Goal: Information Seeking & Learning: Learn about a topic

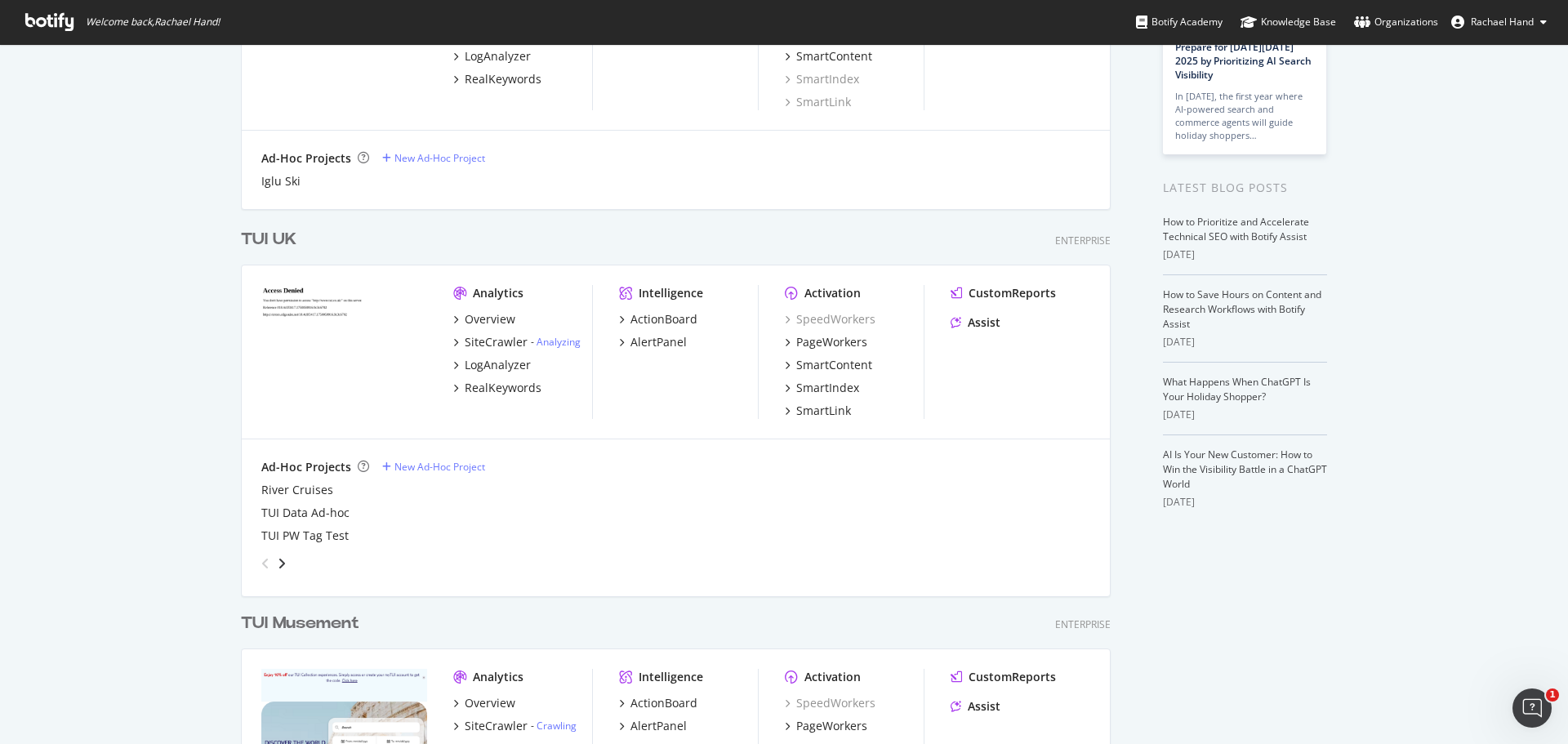
scroll to position [245, 0]
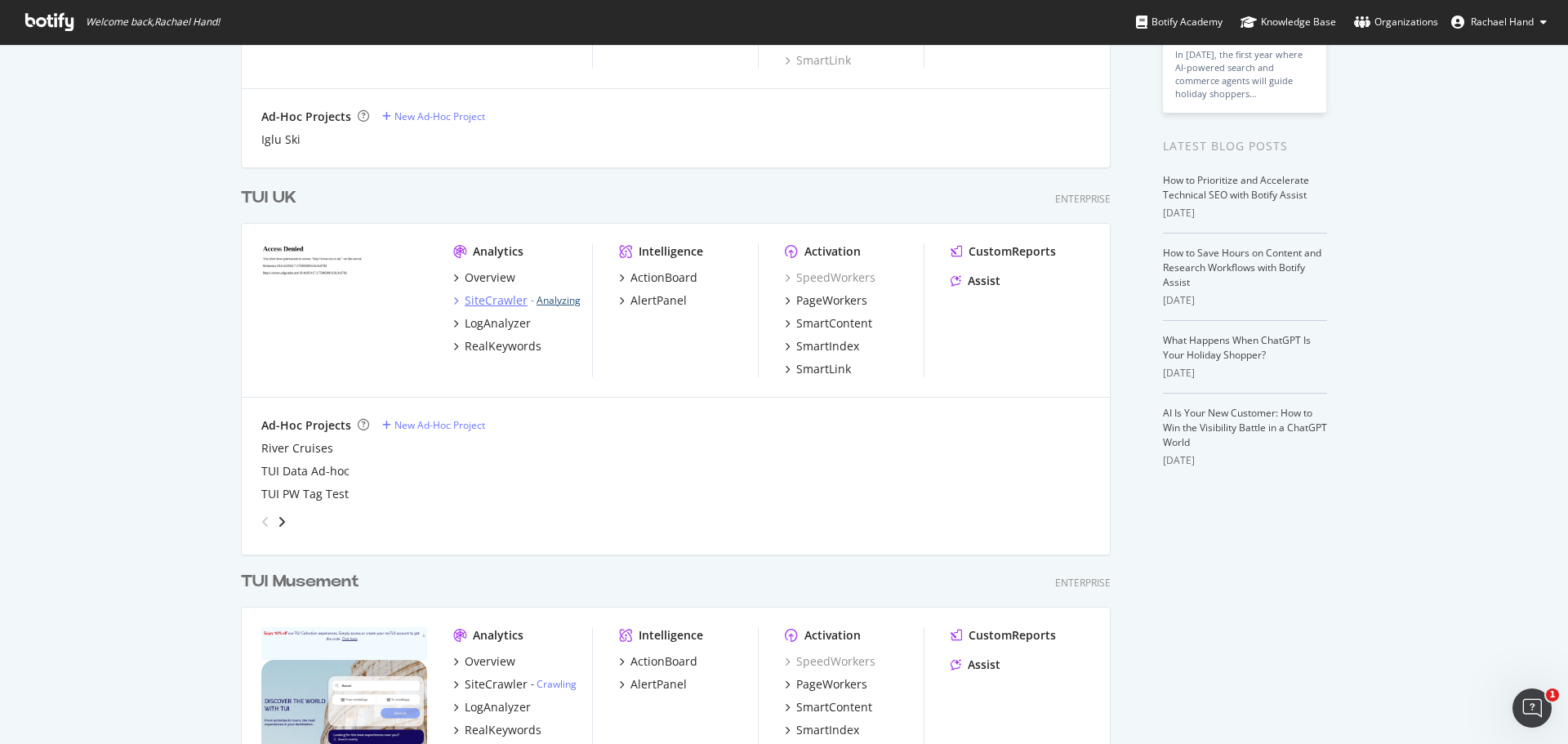
click at [555, 300] on link "Analyzing" at bounding box center [558, 300] width 44 height 14
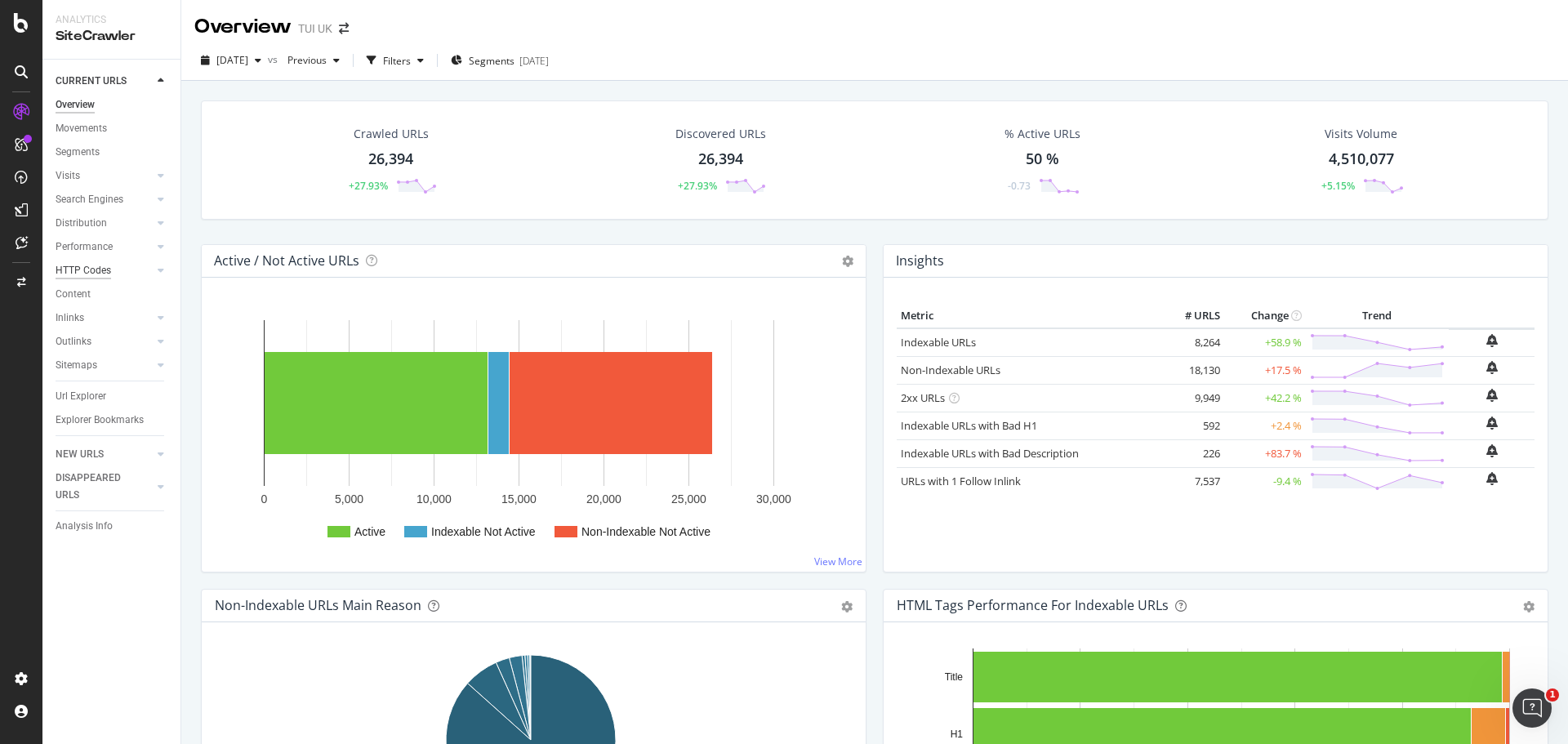
click at [84, 267] on div "HTTP Codes" at bounding box center [83, 270] width 55 height 18
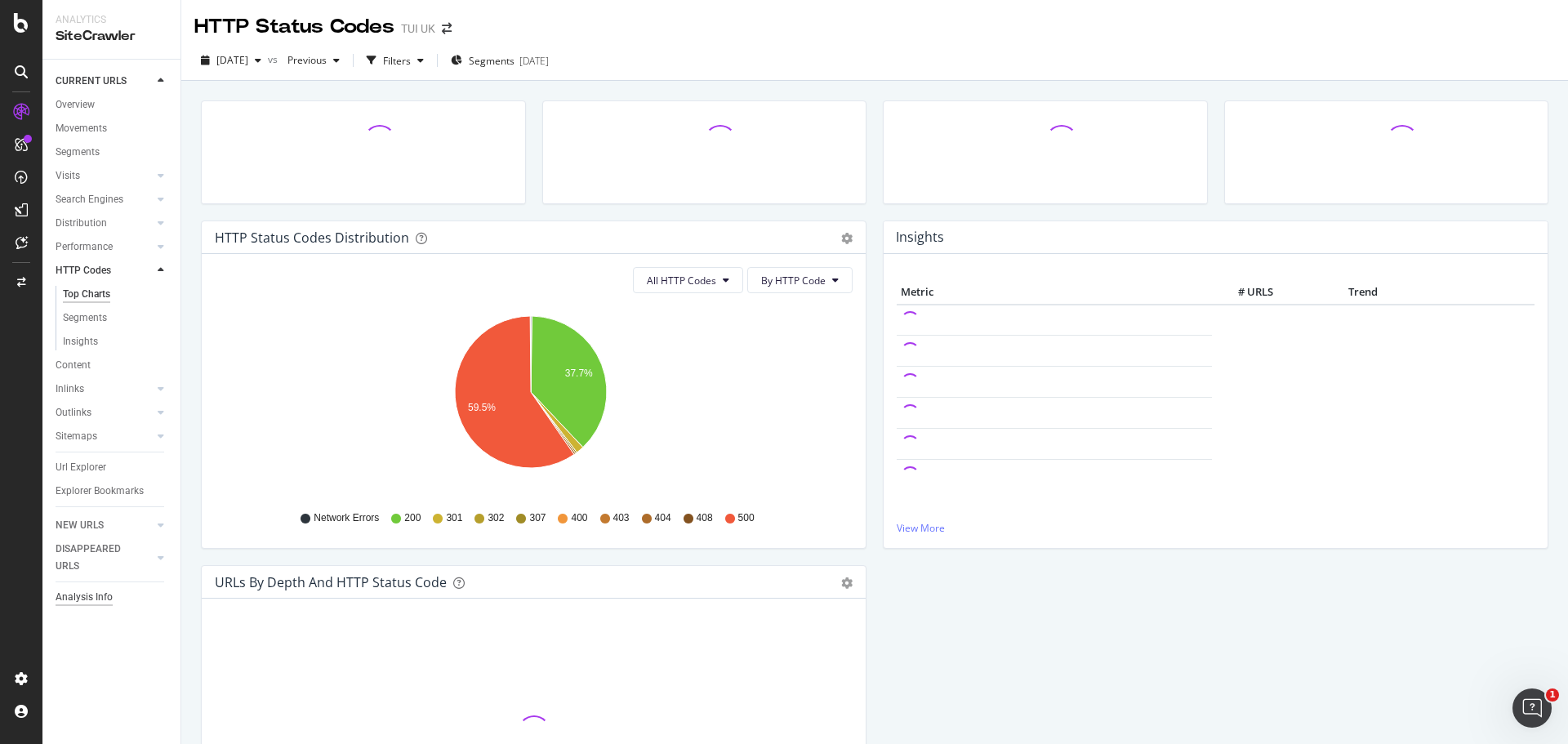
click at [86, 600] on div "Analysis Info" at bounding box center [84, 597] width 57 height 18
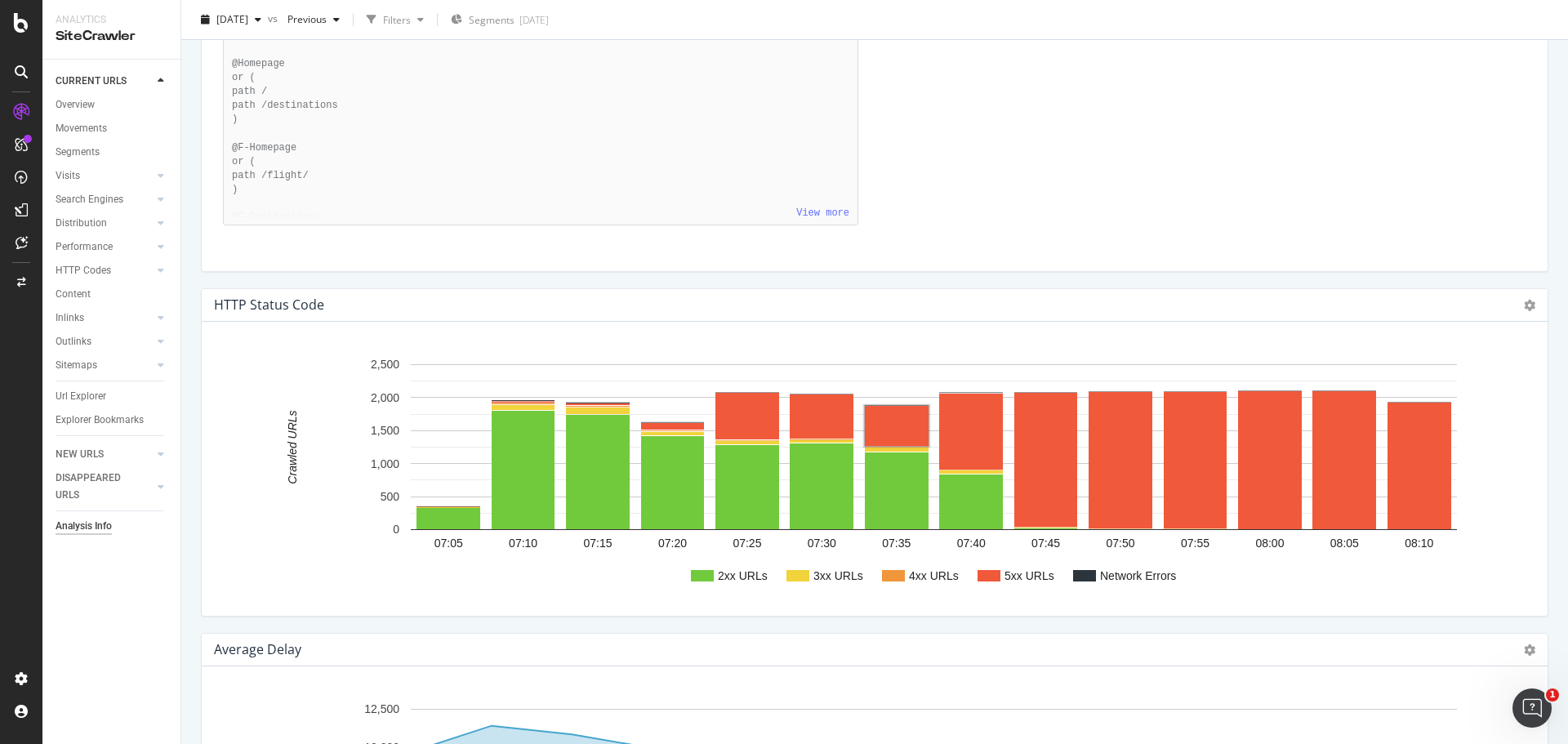
scroll to position [1288, 0]
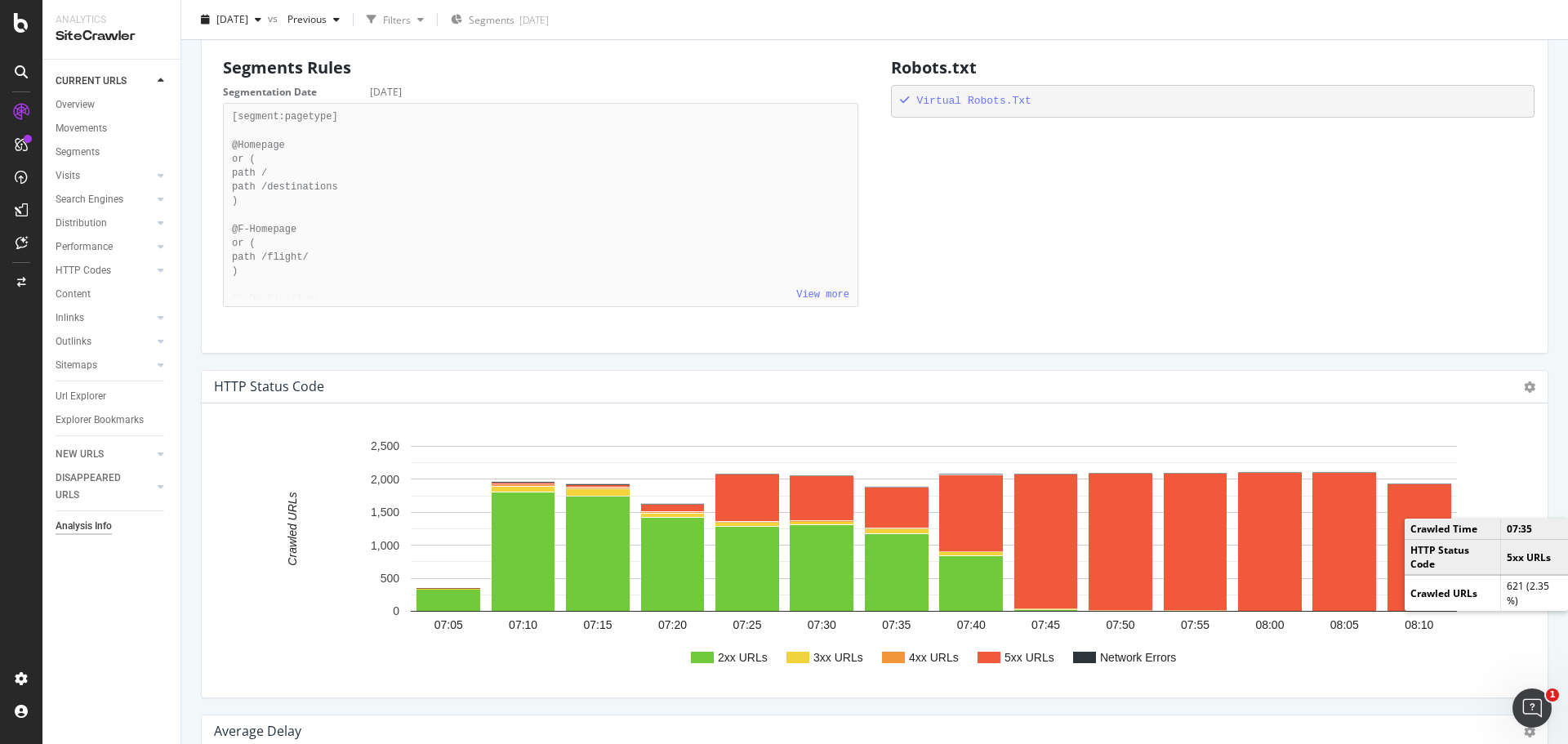
click at [1550, 367] on div "Analysis Info TUI UK [DATE] vs Previous Filters Segments [DATE] Crawled URLs 26…" at bounding box center [873, 372] width 1386 height 744
click at [1340, 588] on rect "A chart." at bounding box center [1343, 542] width 63 height 138
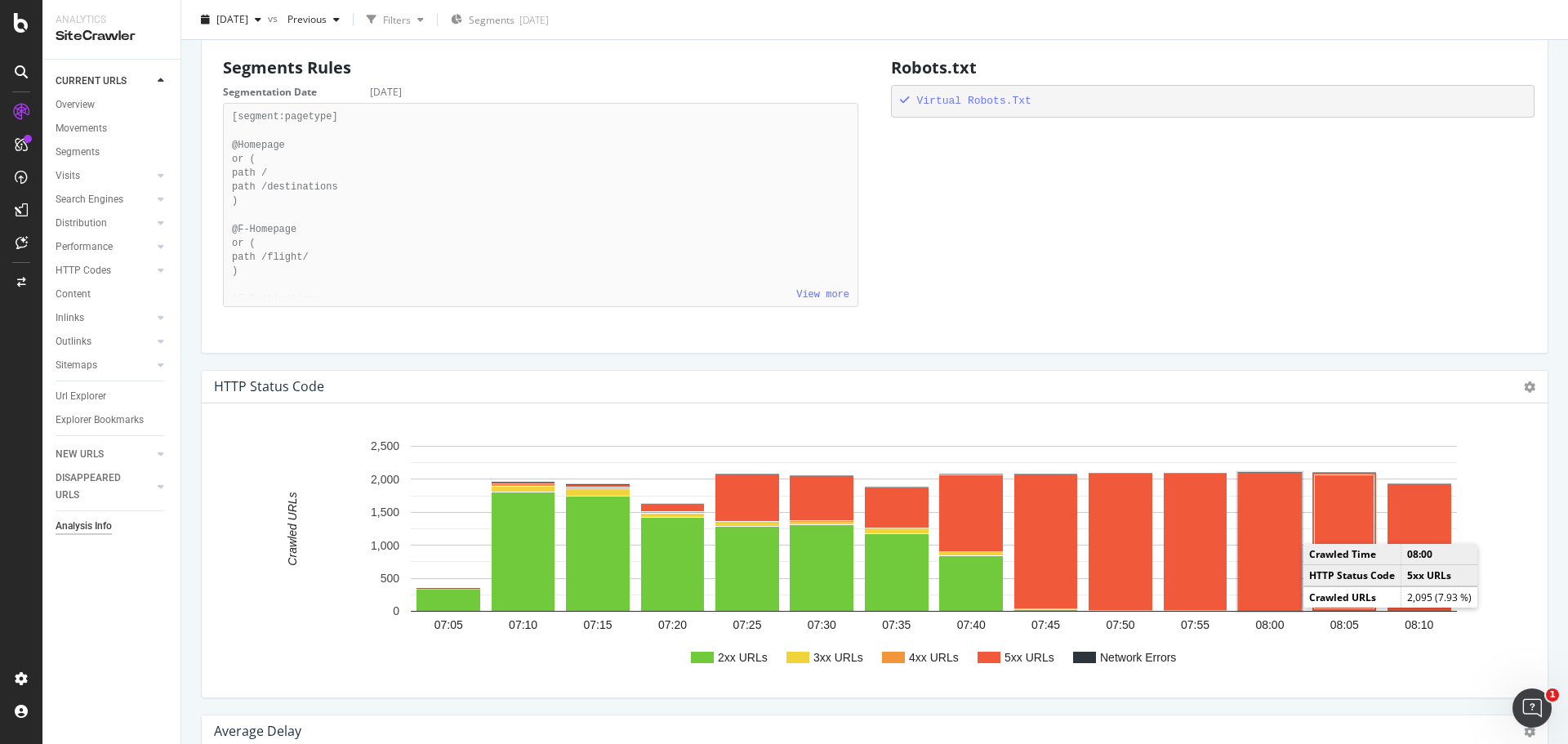
click at [1262, 583] on rect "A chart." at bounding box center [1269, 542] width 63 height 138
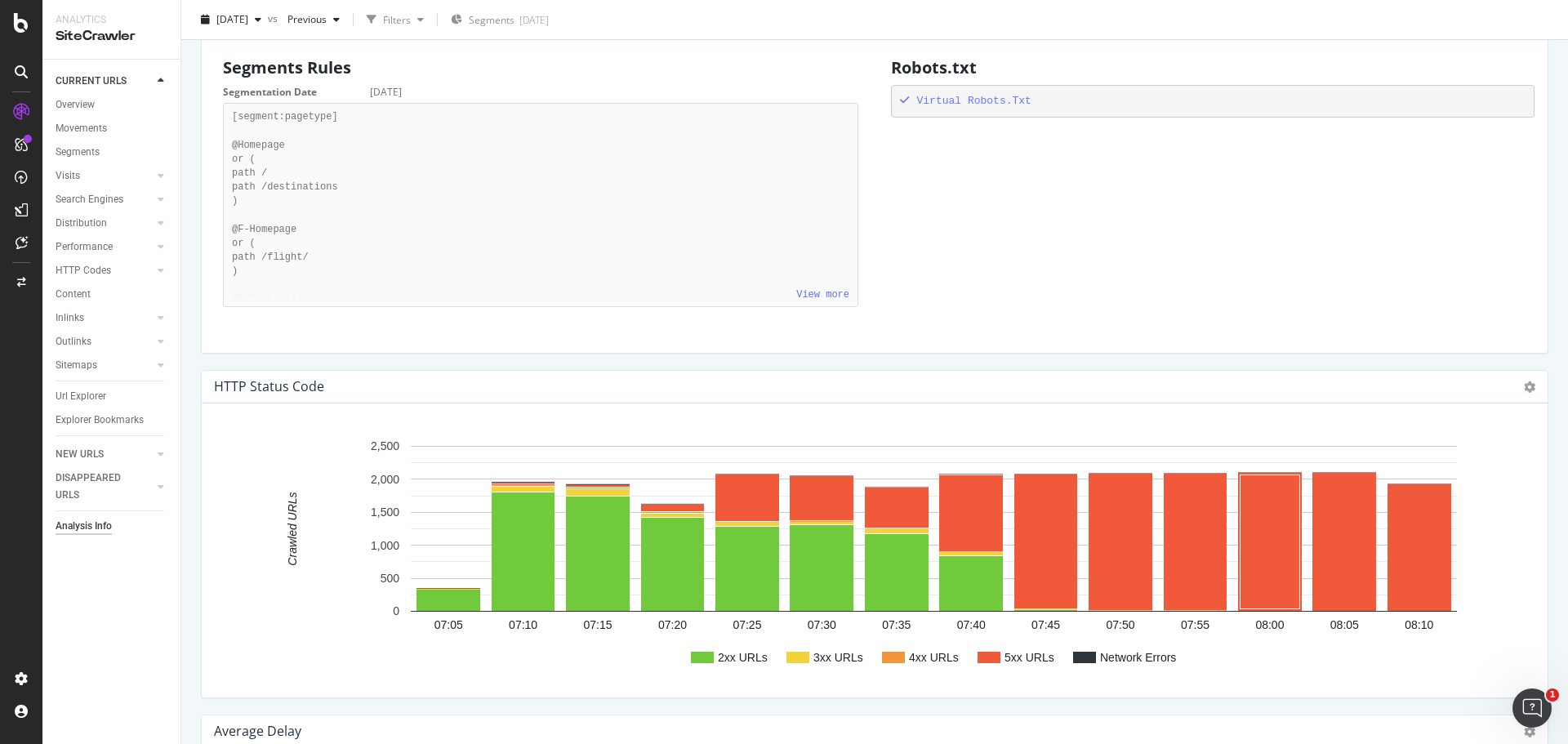
click at [1543, 402] on div "HTTP Status Code Chart (by Value) Chart (by Percentage) Table Expand Export as …" at bounding box center [874, 542] width 1364 height 344
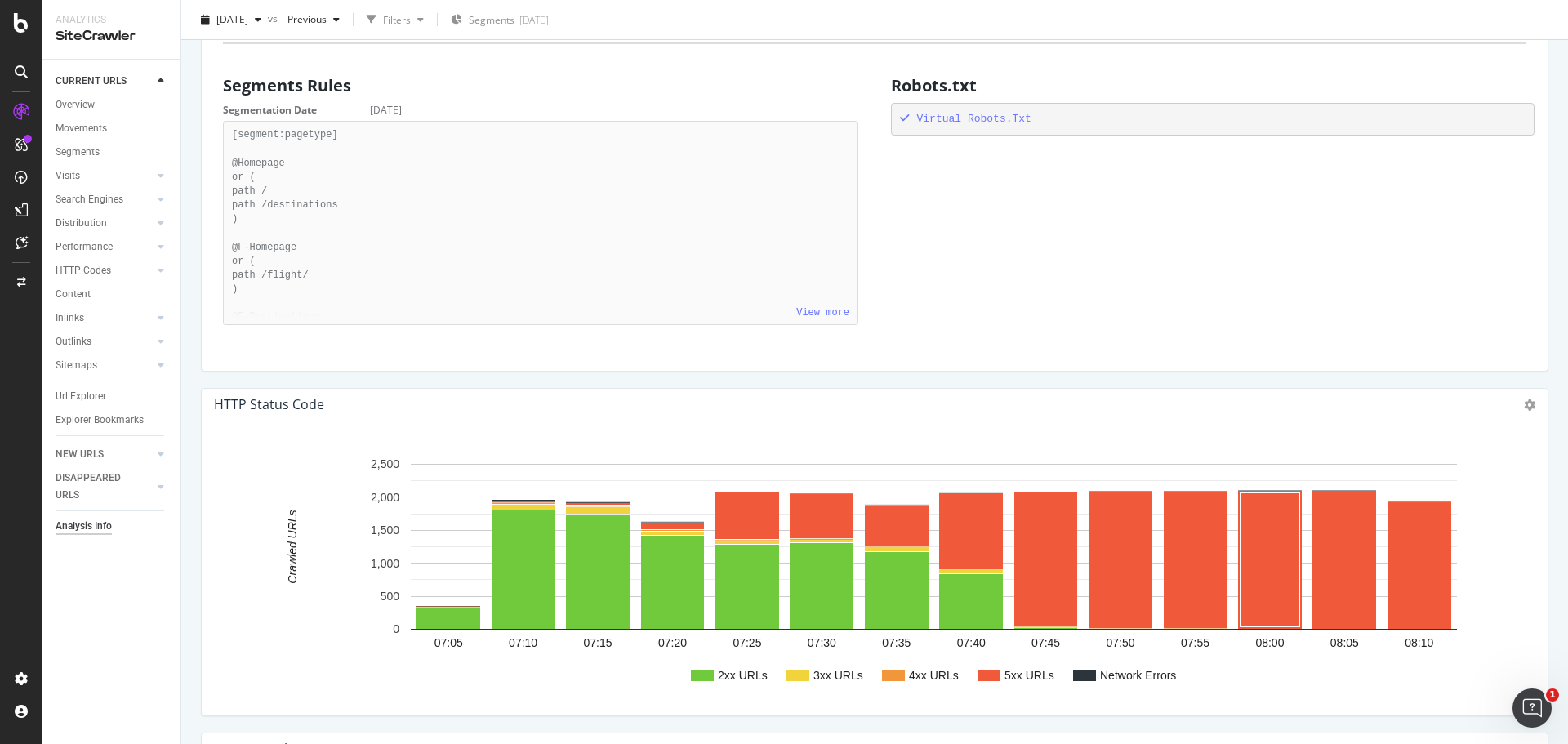
scroll to position [1306, 0]
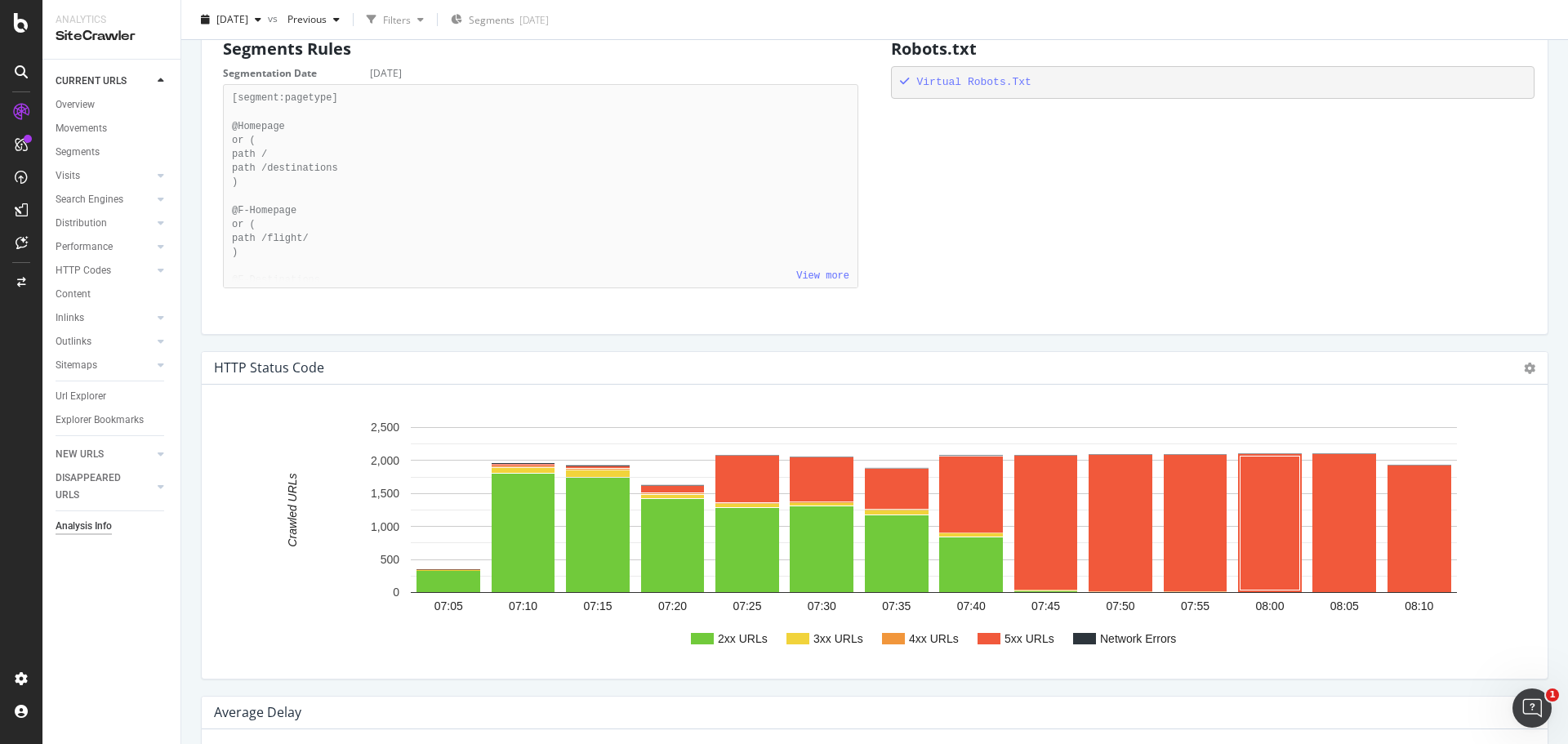
click at [1554, 430] on div "Analysis Info TUI UK [DATE] vs Previous Filters Segments [DATE] Crawled URLs 26…" at bounding box center [873, 372] width 1386 height 744
